Goal: Information Seeking & Learning: Learn about a topic

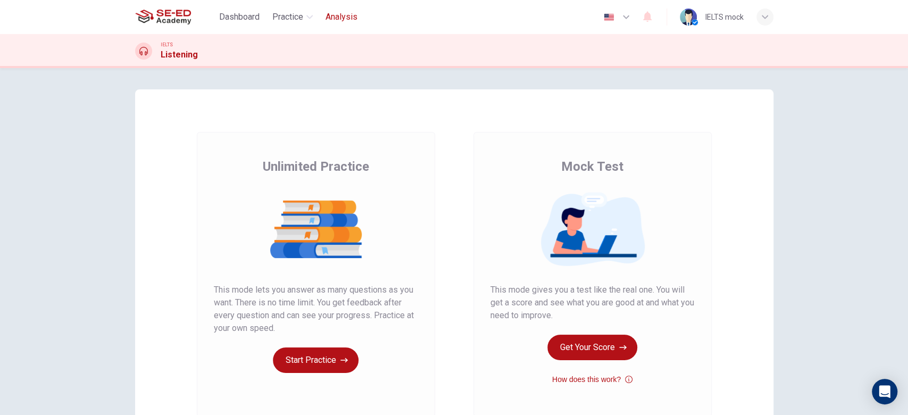
click at [335, 13] on span "Analysis" at bounding box center [341, 17] width 32 height 13
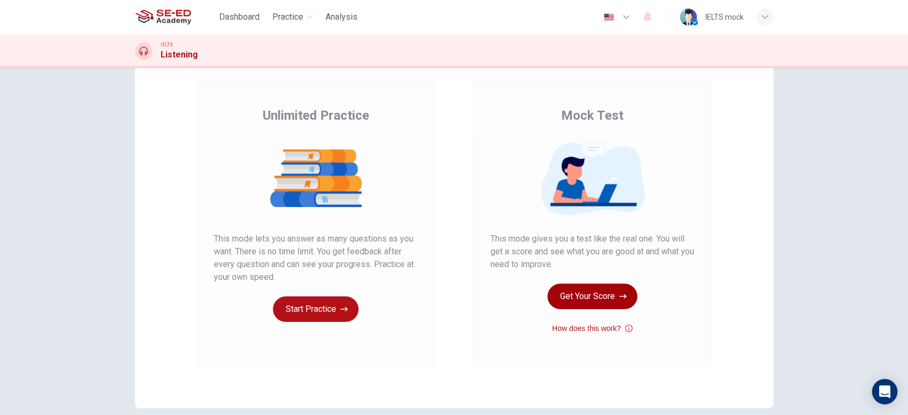
scroll to position [71, 0]
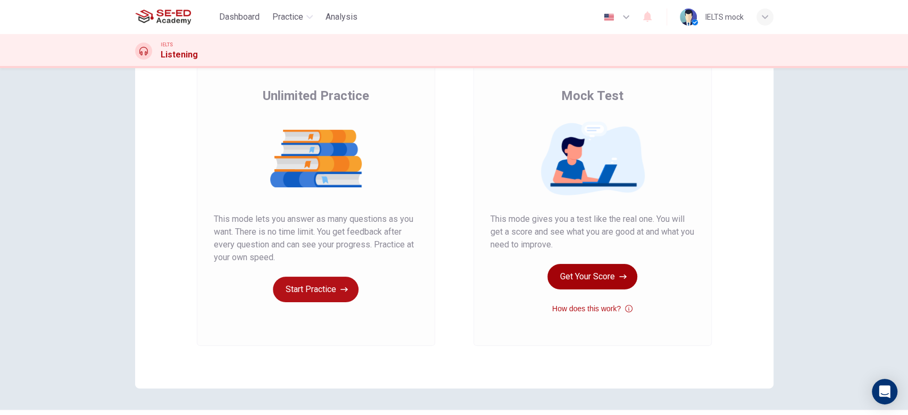
click at [592, 279] on button "Get Your Score" at bounding box center [592, 277] width 90 height 26
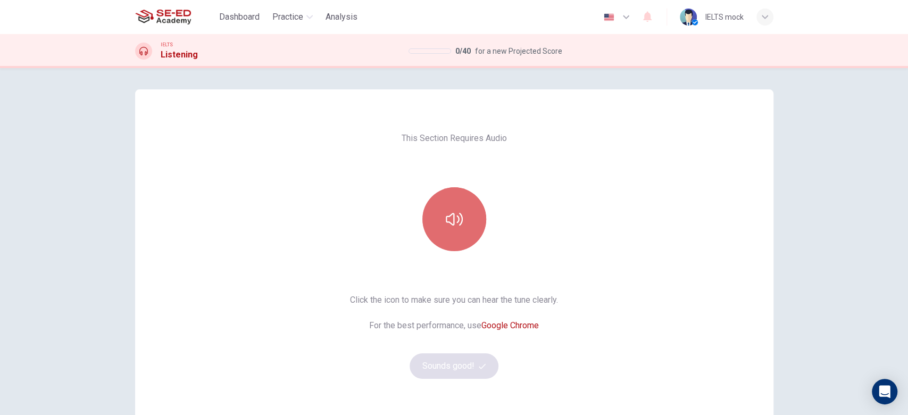
click at [450, 211] on icon "button" at bounding box center [454, 219] width 17 height 17
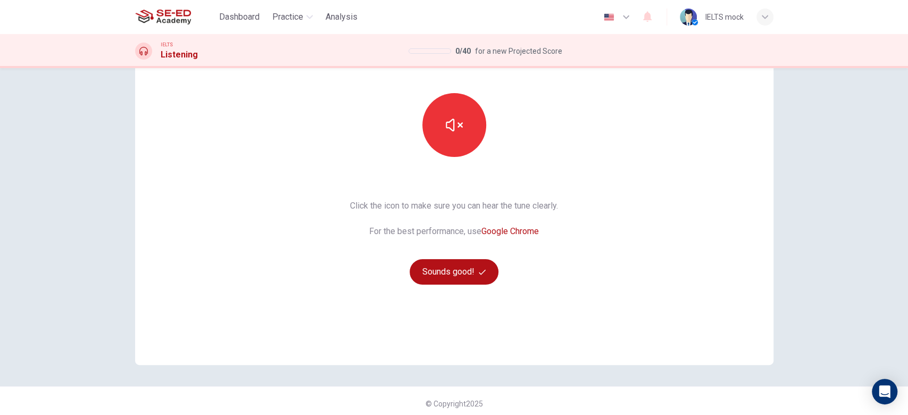
scroll to position [99, 0]
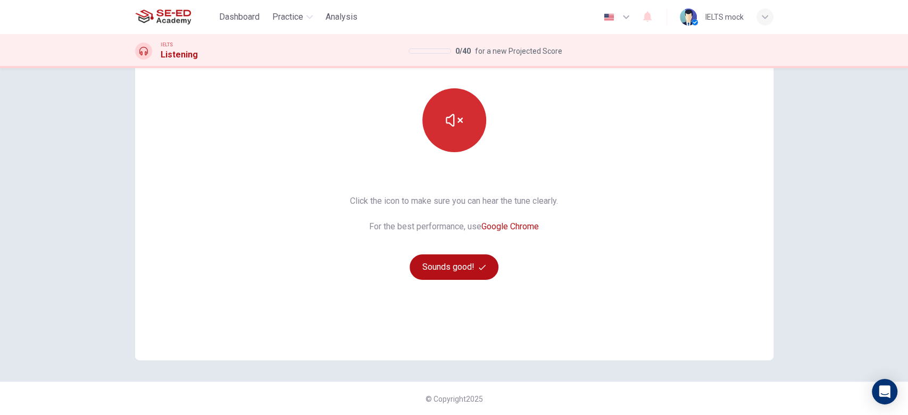
click at [452, 125] on icon "button" at bounding box center [454, 120] width 17 height 17
click at [457, 266] on button "Sounds good!" at bounding box center [453, 267] width 89 height 26
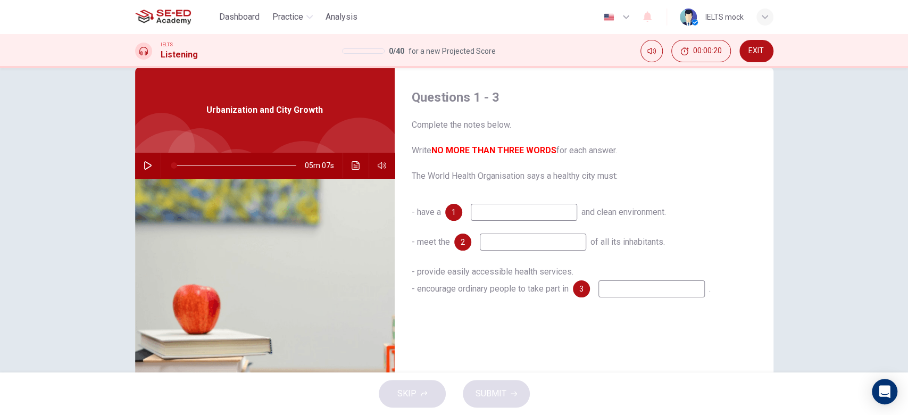
scroll to position [0, 0]
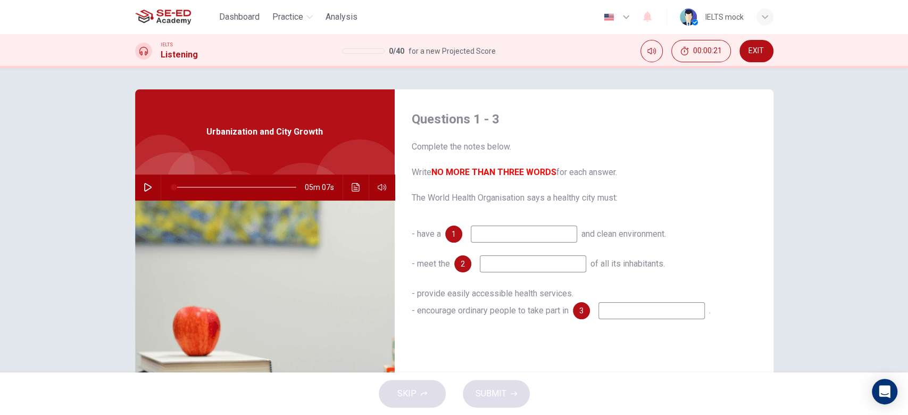
click at [139, 186] on button "button" at bounding box center [147, 187] width 17 height 26
click at [191, 188] on span at bounding box center [194, 187] width 6 height 6
click at [496, 233] on input at bounding box center [524, 233] width 106 height 17
type input "16"
type input "p"
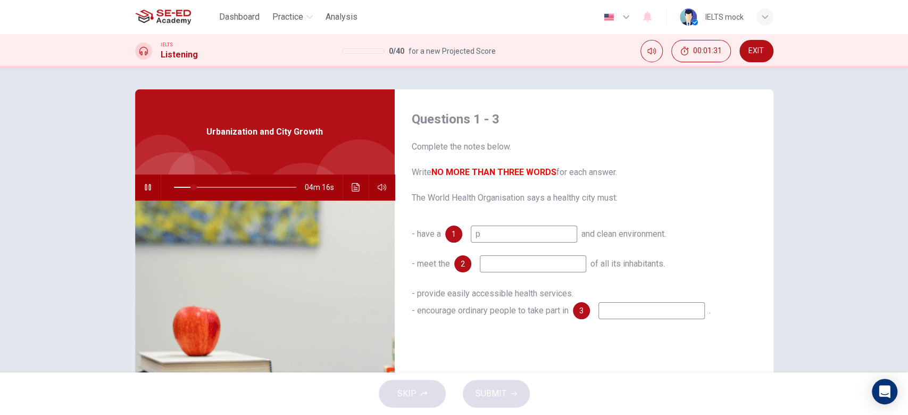
type input "17"
type input "pro"
type input "17"
type input "prov"
type input "17"
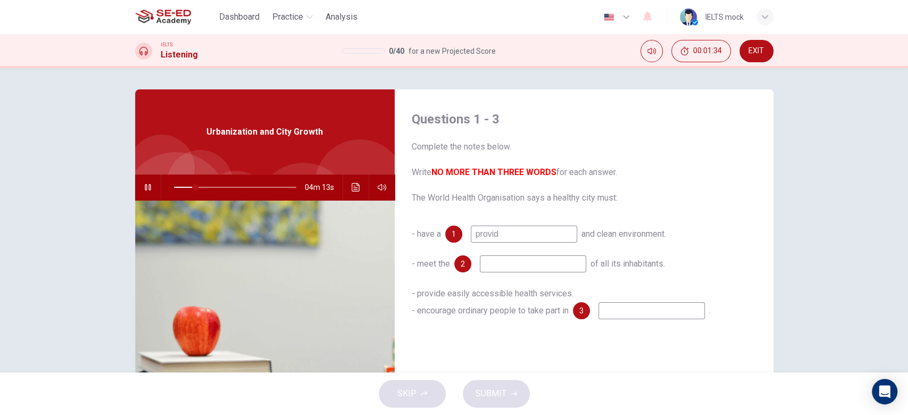
type input "provide"
type input "18"
type input "provide"
click at [549, 269] on input at bounding box center [533, 263] width 106 height 17
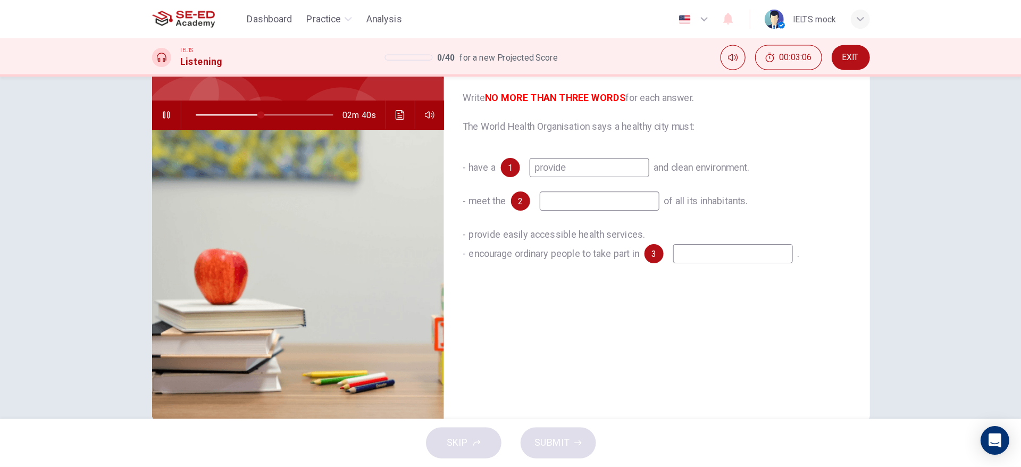
scroll to position [107, 0]
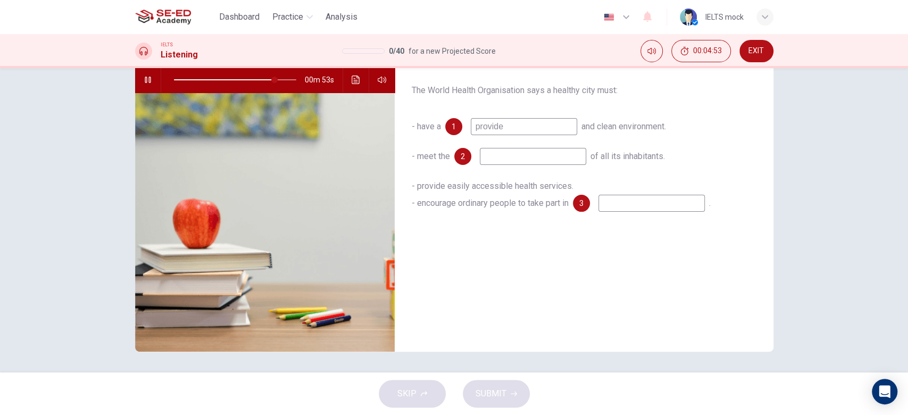
type input "82"
type input "p"
type input "83"
type input "por"
type input "83"
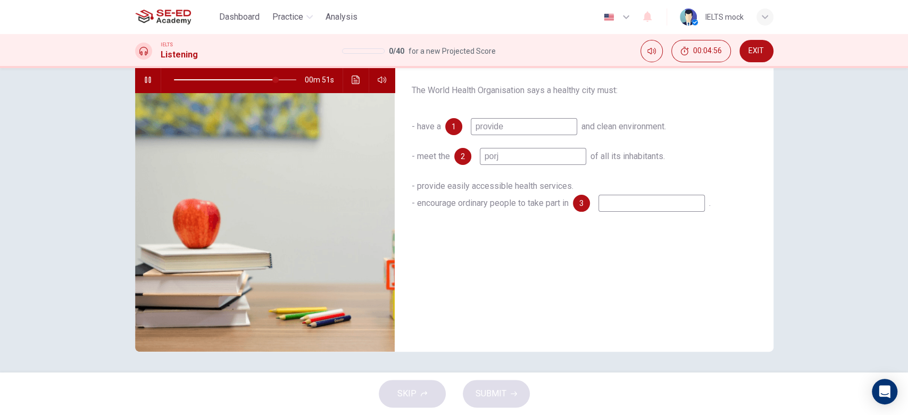
type input "[PERSON_NAME]"
type input "83"
type input "porject"
click at [494, 157] on input "porject" at bounding box center [533, 156] width 106 height 17
type input "85"
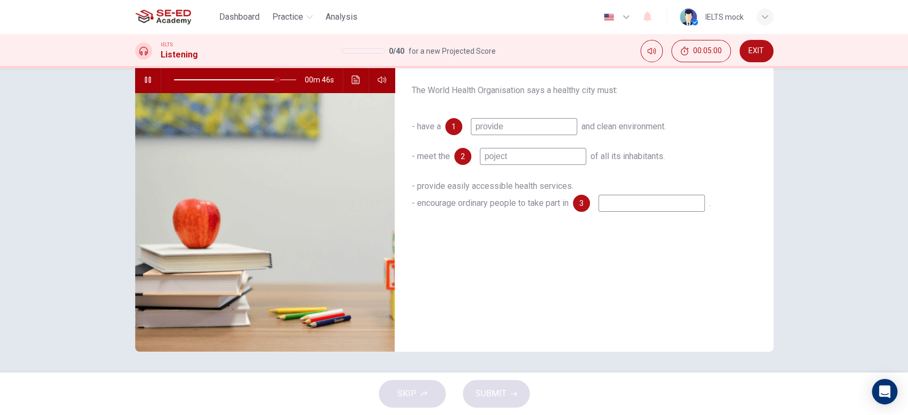
type input "pject"
type input "85"
type input "pproject"
type input "85"
type input "pject"
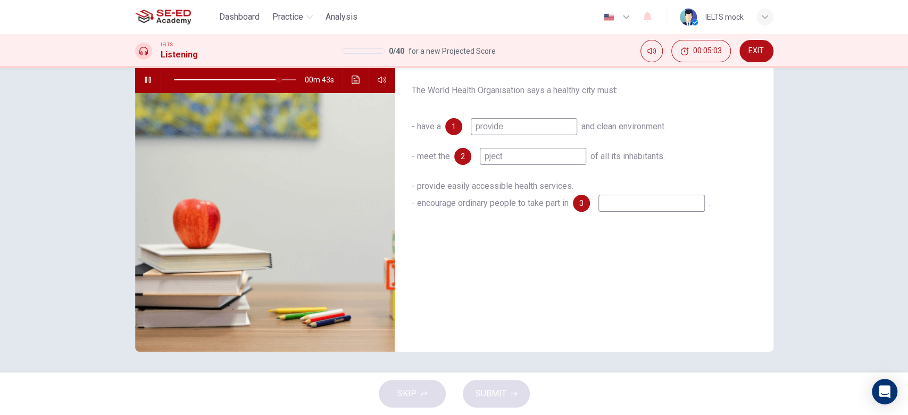
type input "86"
type input "project"
type input "86"
type input "project"
click at [624, 206] on input at bounding box center [651, 203] width 106 height 17
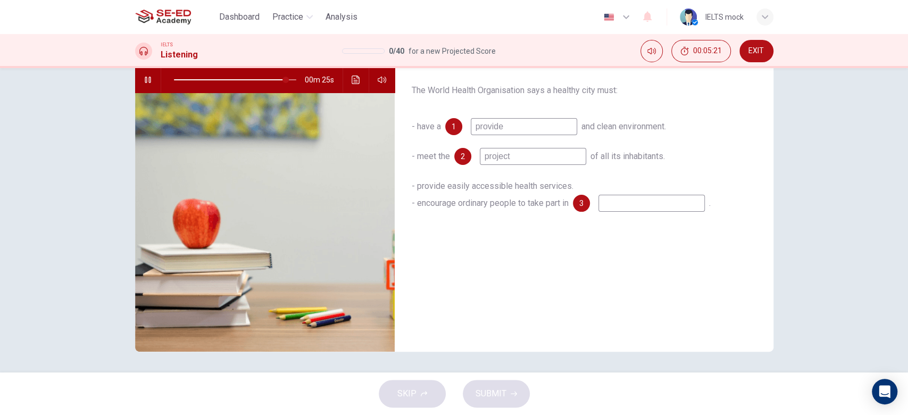
type input "92"
type input "s"
type input "92"
type input "st"
type input "92"
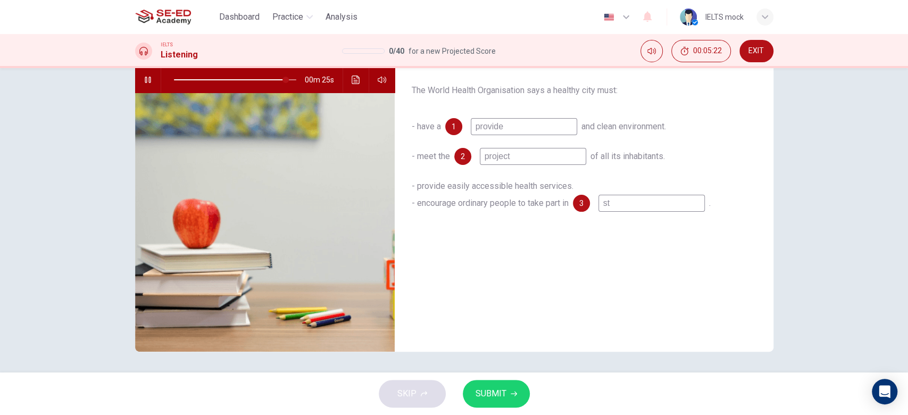
type input "str"
type input "92"
type input "stre"
type input "92"
type input "stree"
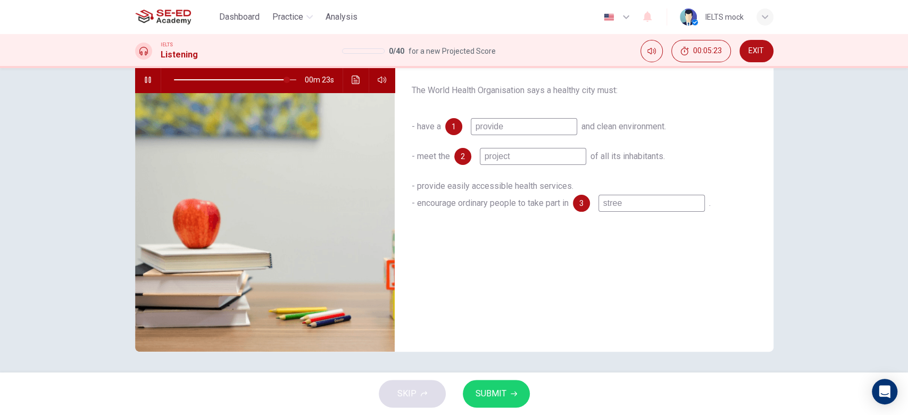
type input "92"
type input "street"
drag, startPoint x: 635, startPoint y: 203, endPoint x: 600, endPoint y: 199, distance: 35.2
click at [600, 199] on input "street" at bounding box center [651, 203] width 106 height 17
type input "95"
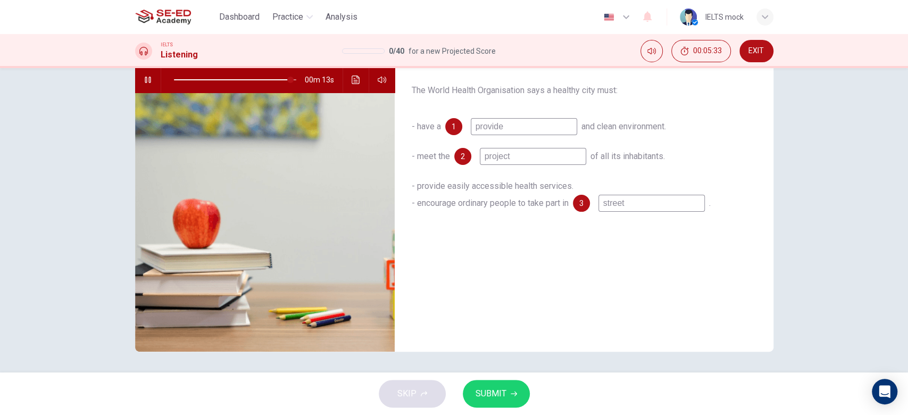
type input "c"
type input "95"
type input "co"
type input "96"
type input "com"
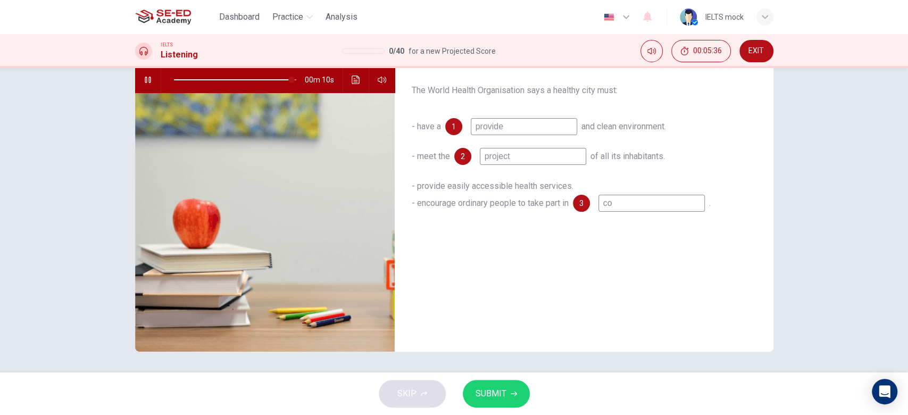
type input "96"
type input "comm"
type input "96"
type input "commu"
type input "97"
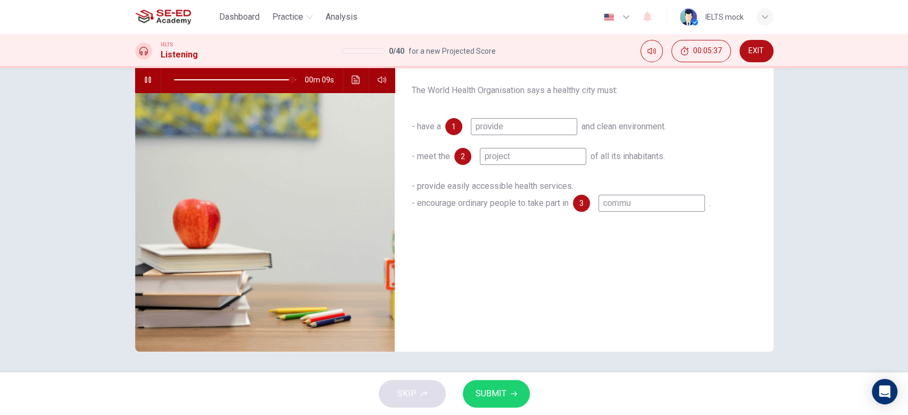
type input "commun"
type input "97"
type input "communi"
type input "97"
type input "communit"
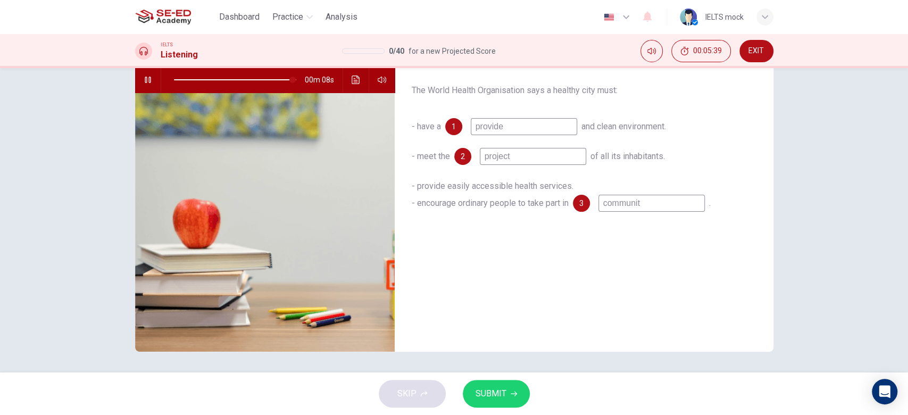
type input "97"
type input "community"
type input "0"
type input "community"
click at [505, 393] on span "SUBMIT" at bounding box center [490, 393] width 31 height 15
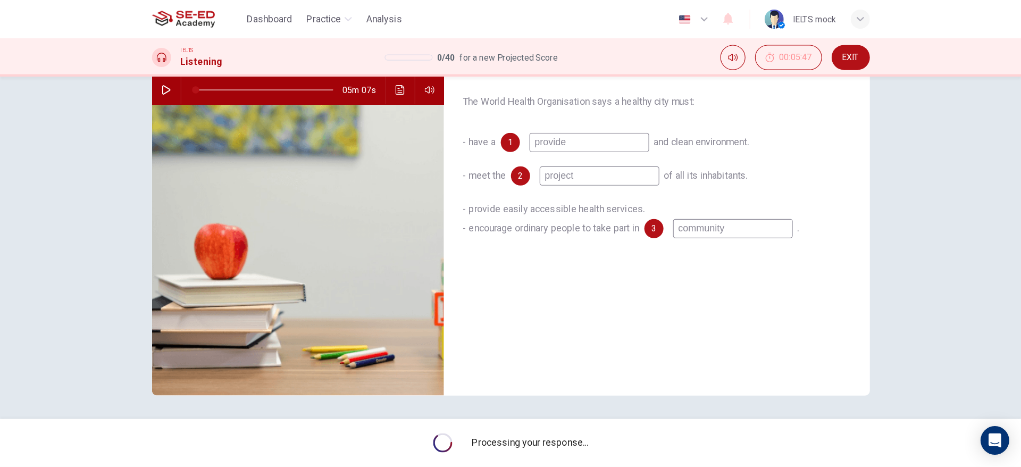
scroll to position [56, 0]
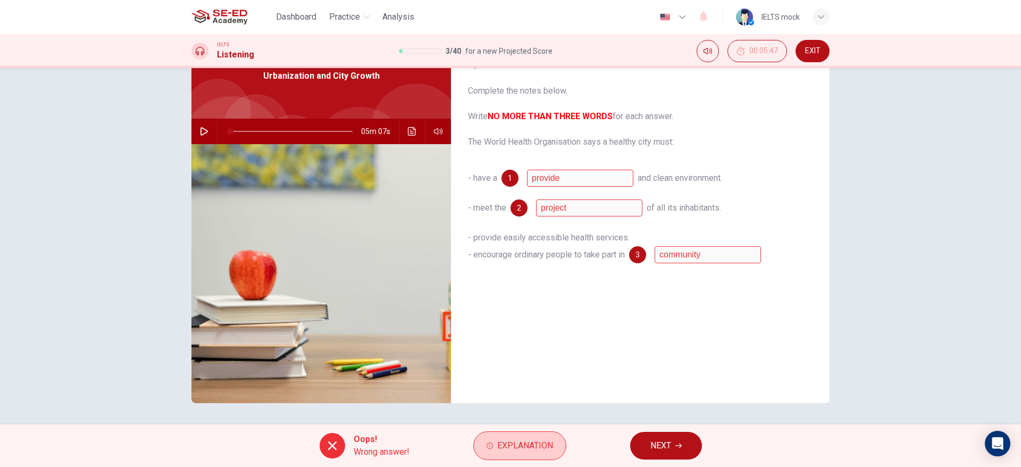
click at [544, 414] on span "Explanation" at bounding box center [525, 445] width 56 height 15
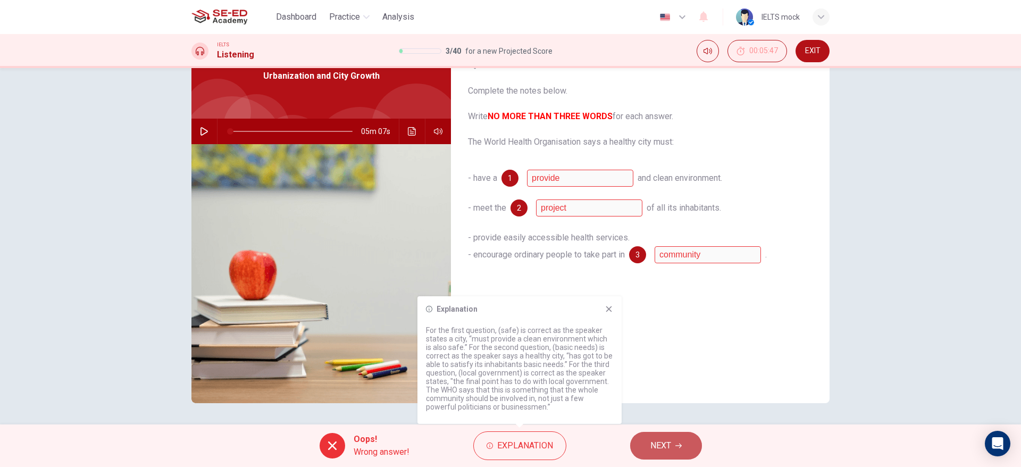
click at [664, 414] on span "NEXT" at bounding box center [660, 445] width 21 height 15
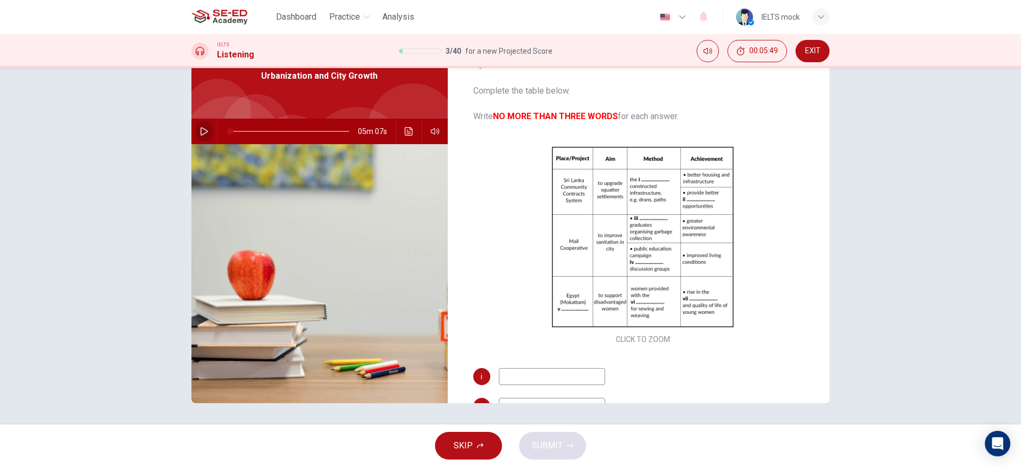
click at [201, 135] on icon "button" at bounding box center [204, 131] width 9 height 9
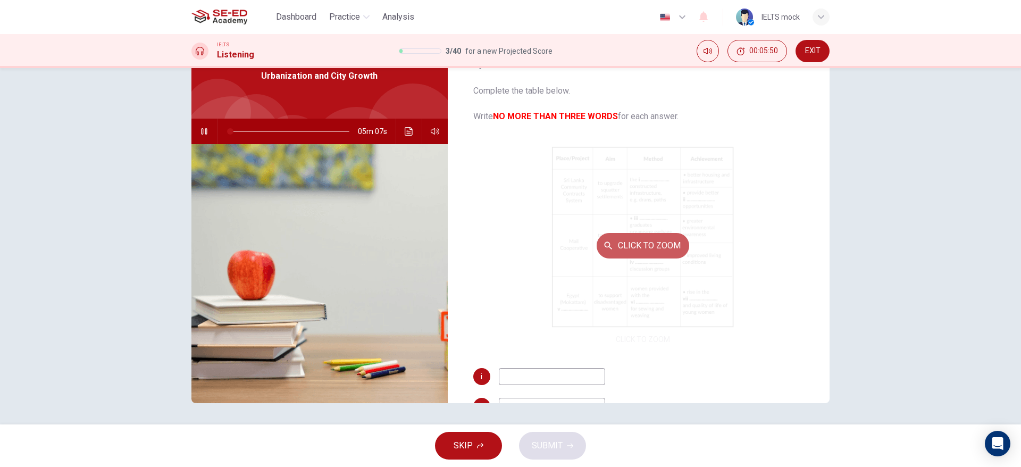
click at [651, 245] on button "Click to Zoom" at bounding box center [643, 246] width 93 height 26
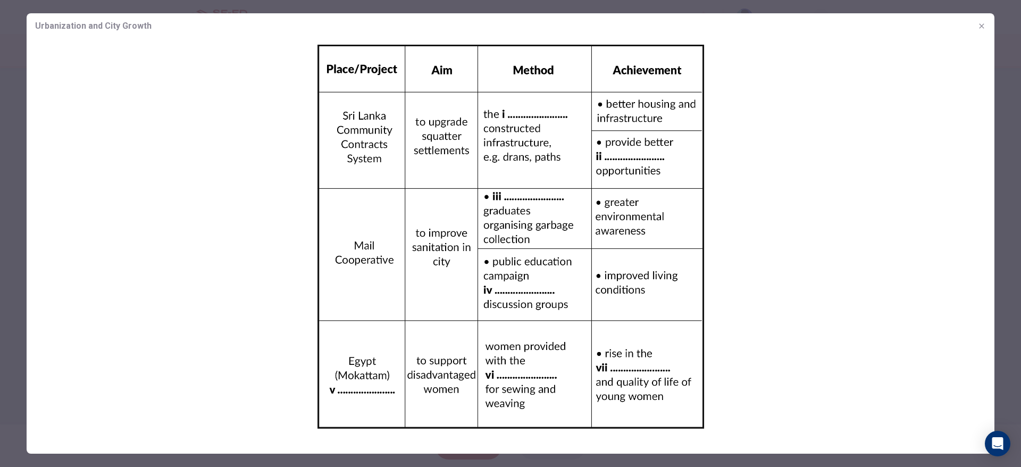
click at [7, 21] on div at bounding box center [510, 233] width 1021 height 467
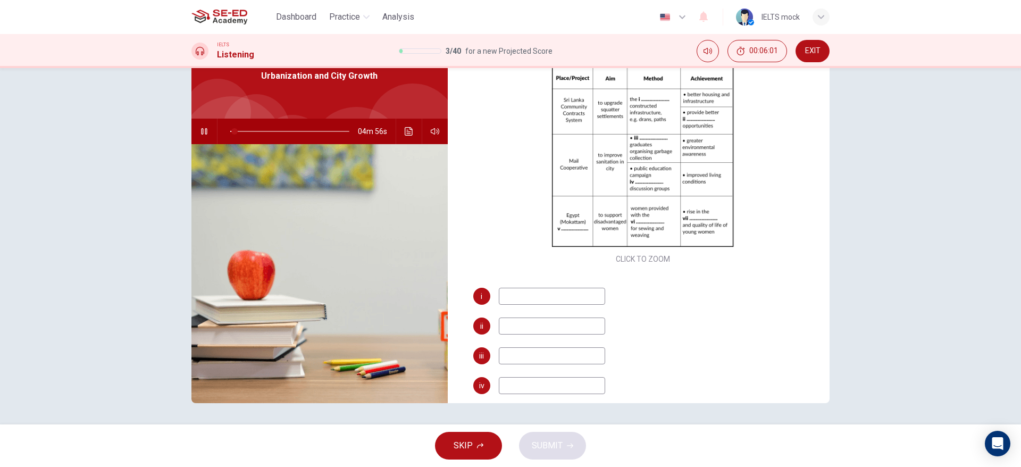
scroll to position [160, 0]
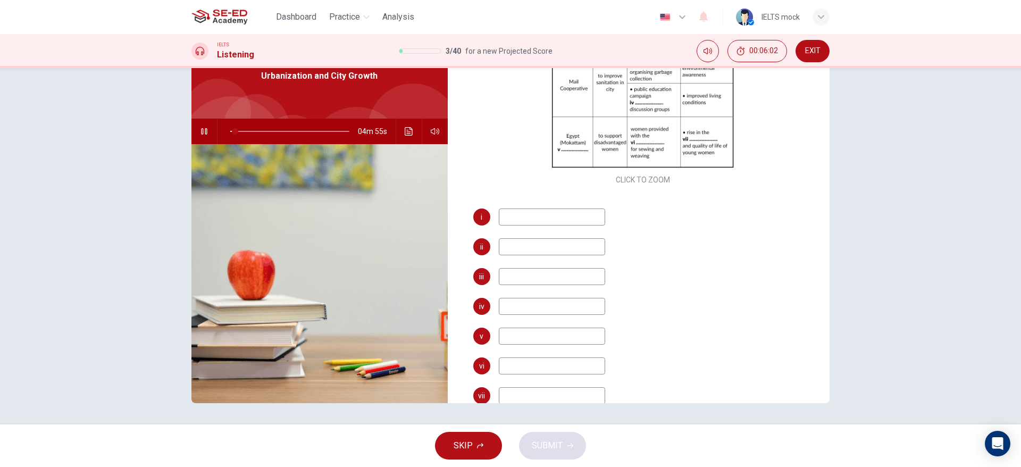
click at [563, 219] on input at bounding box center [552, 216] width 106 height 17
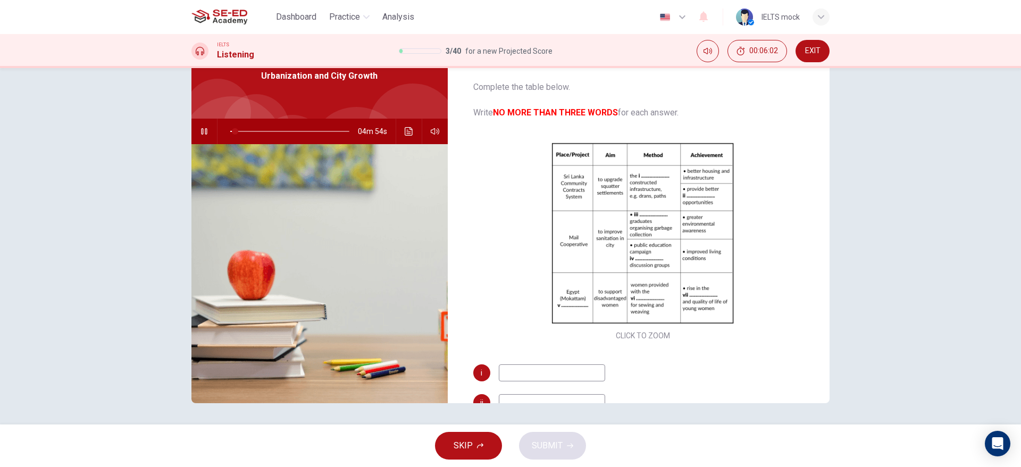
scroll to position [0, 0]
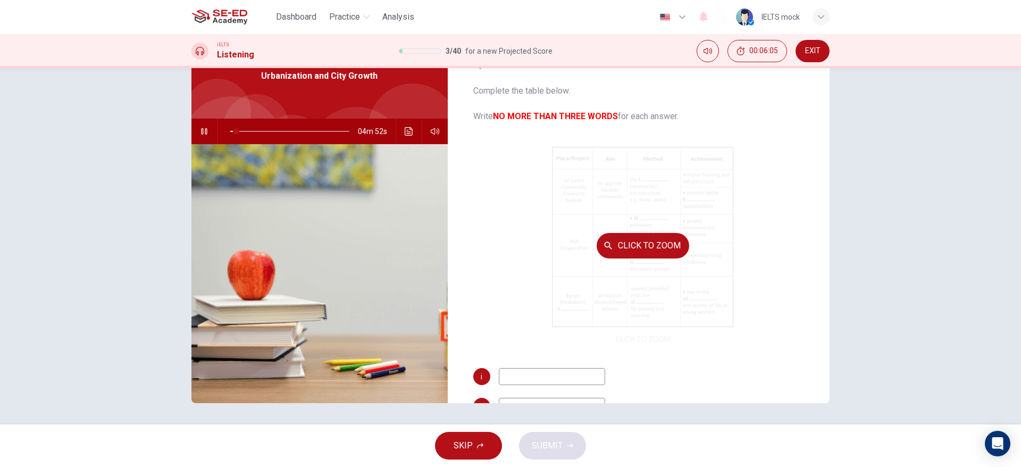
click at [632, 236] on button "Click to Zoom" at bounding box center [643, 246] width 93 height 26
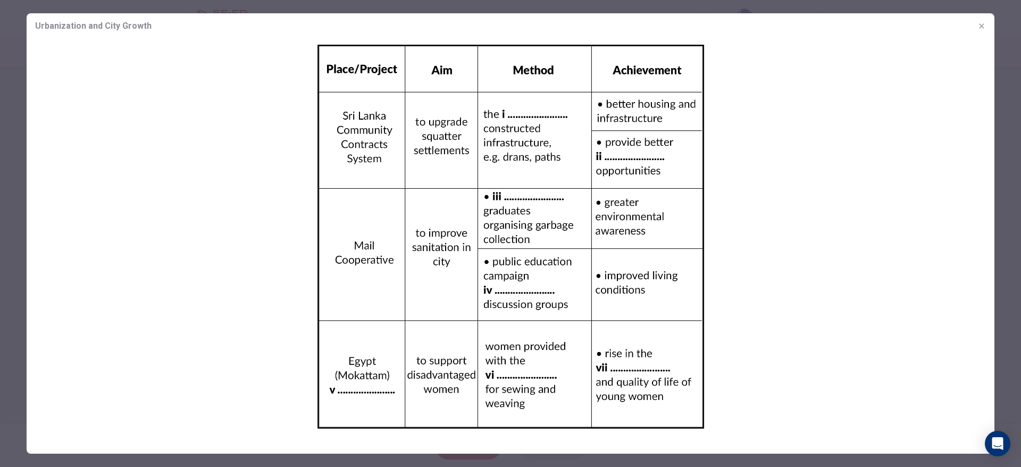
click at [24, 14] on div at bounding box center [510, 233] width 1021 height 467
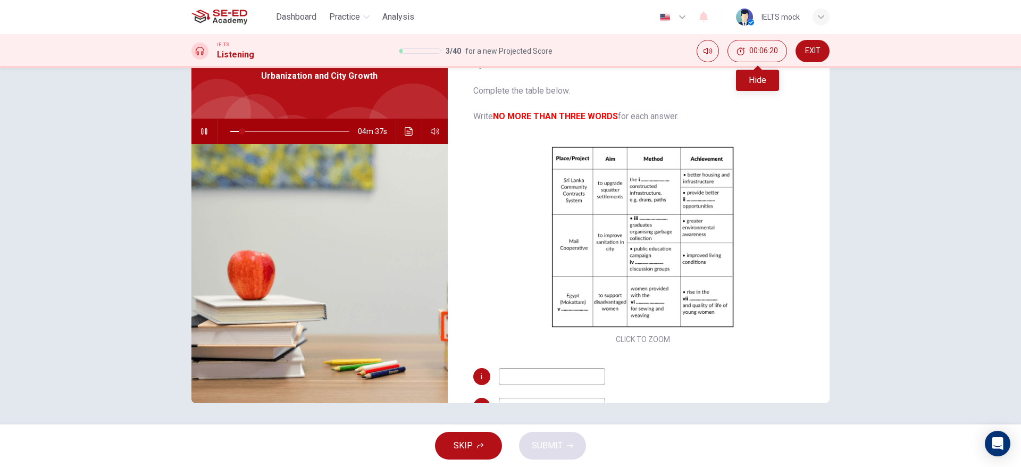
type input "10"
click at [816, 49] on span "EXIT" at bounding box center [812, 51] width 15 height 9
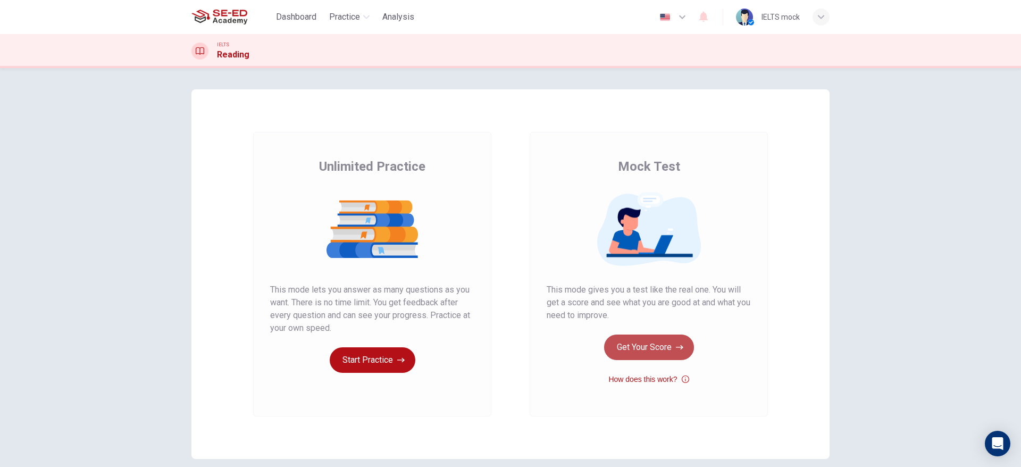
click at [618, 354] on button "Get Your Score" at bounding box center [649, 348] width 90 height 26
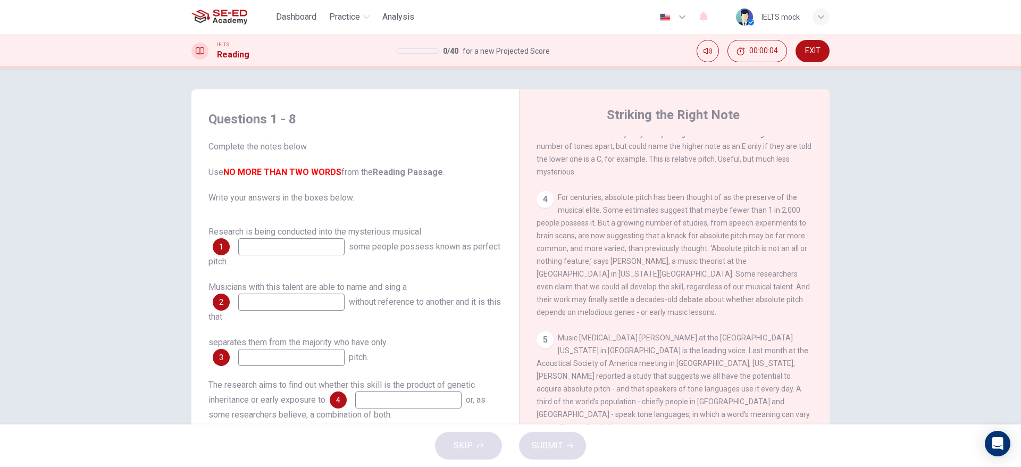
click at [282, 253] on input at bounding box center [291, 246] width 106 height 17
click at [607, 255] on span "For centuries, absolute pitch has been thought of as the preserve of the musica…" at bounding box center [673, 254] width 273 height 123
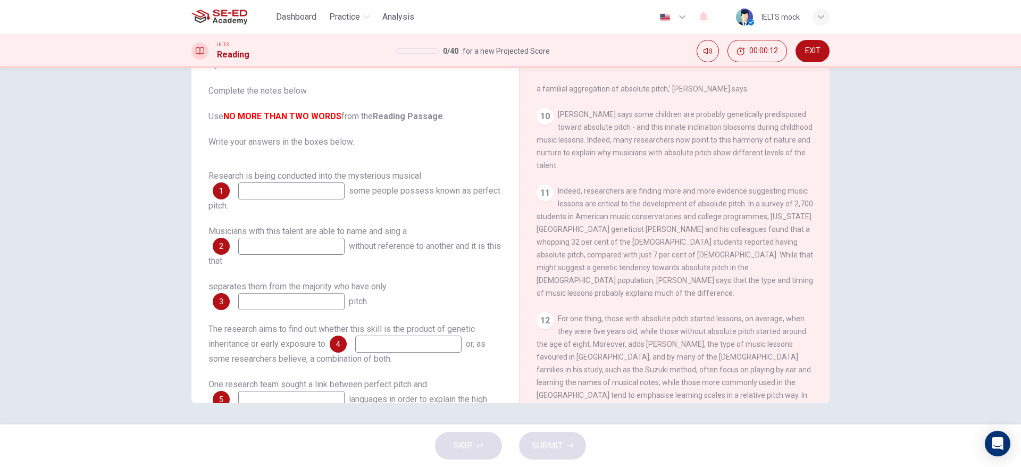
scroll to position [1077, 0]
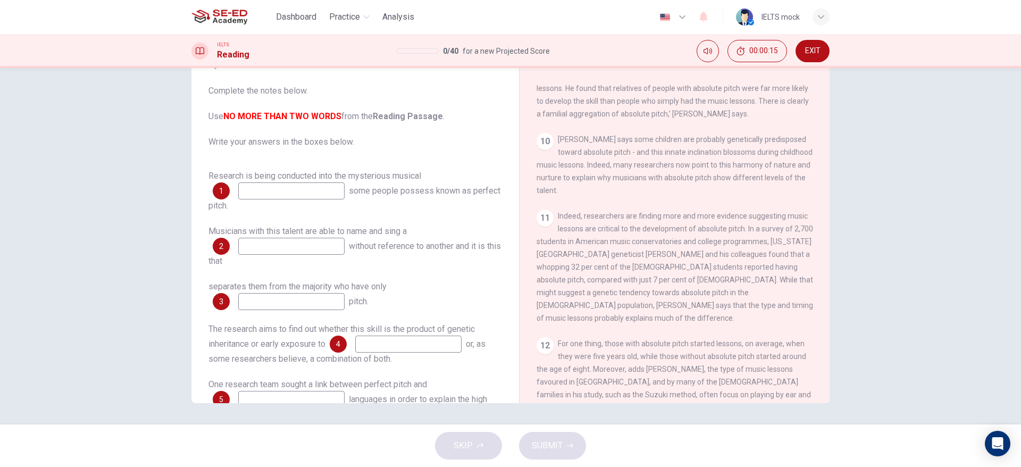
click at [820, 47] on span "EXIT" at bounding box center [812, 51] width 15 height 9
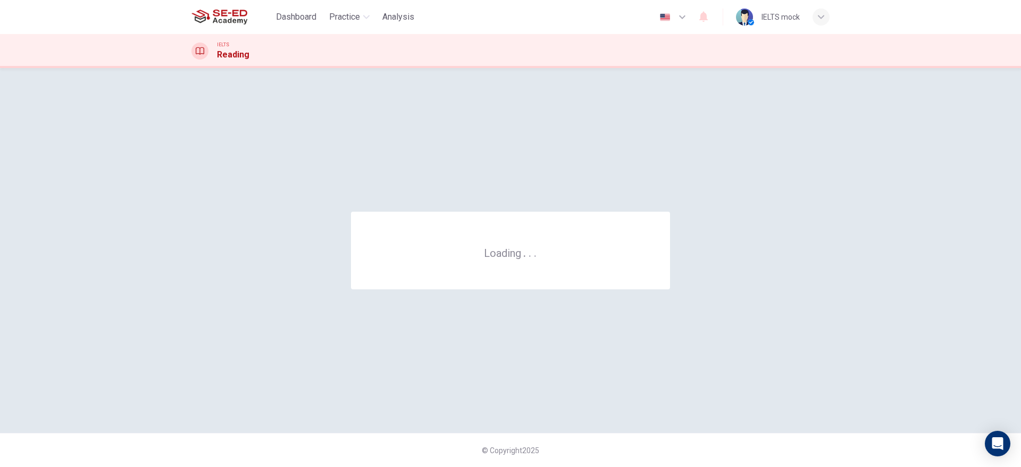
scroll to position [0, 0]
